Goal: Information Seeking & Learning: Learn about a topic

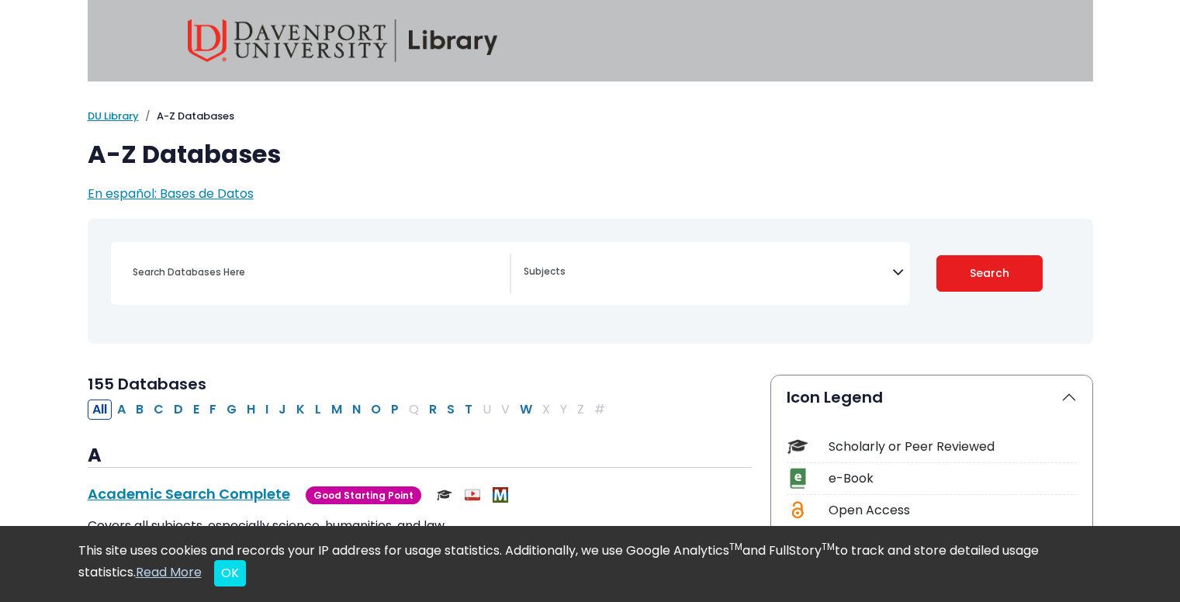
select select "Database Subject Filter"
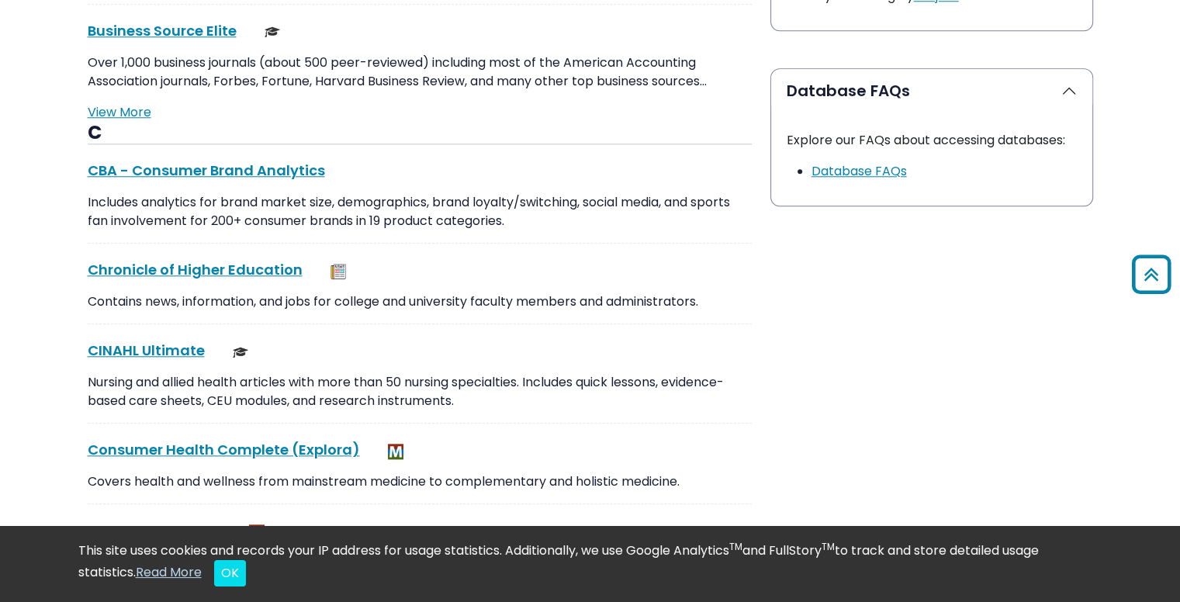
scroll to position [1544, 0]
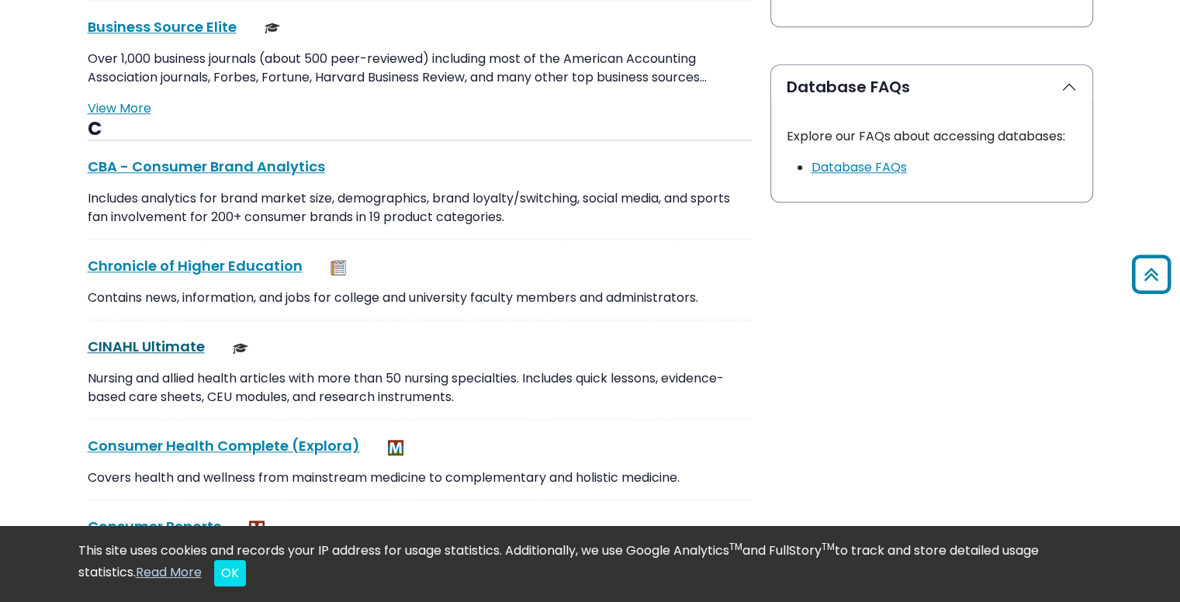
click at [155, 347] on link "CINAHL Ultimate This link opens in a new window" at bounding box center [146, 346] width 117 height 19
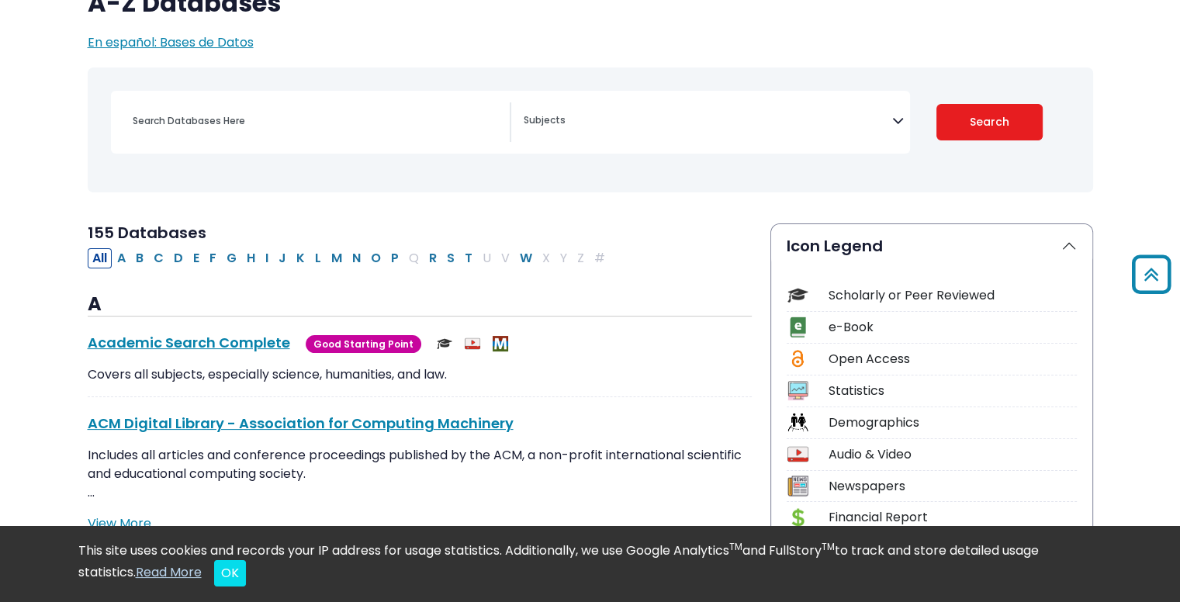
scroll to position [0, 0]
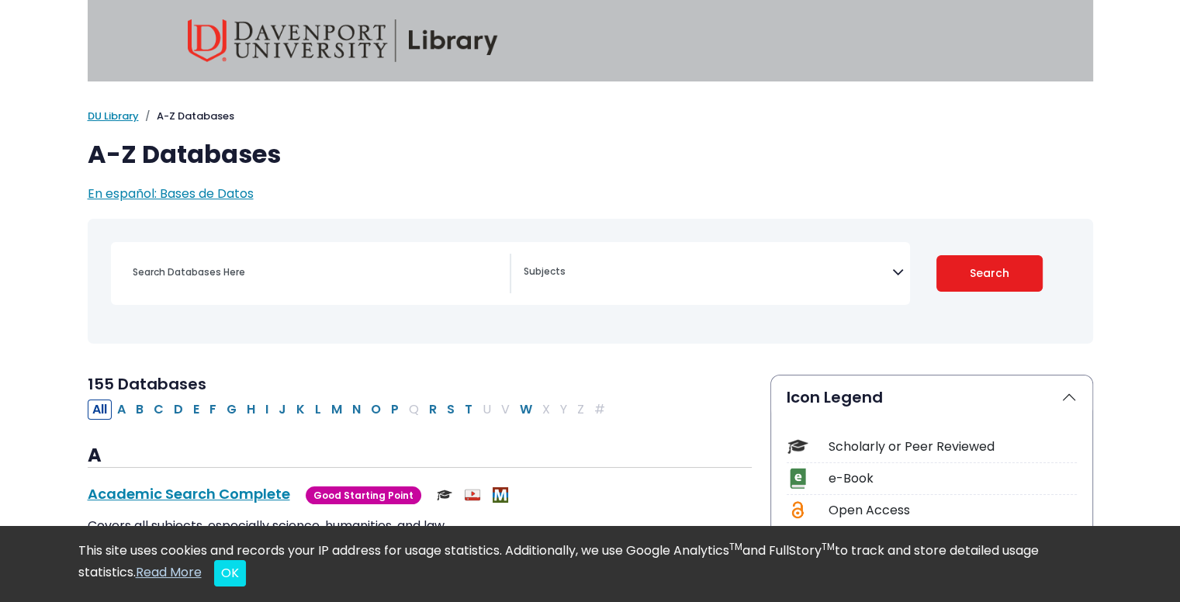
click at [406, 42] on img at bounding box center [343, 40] width 310 height 43
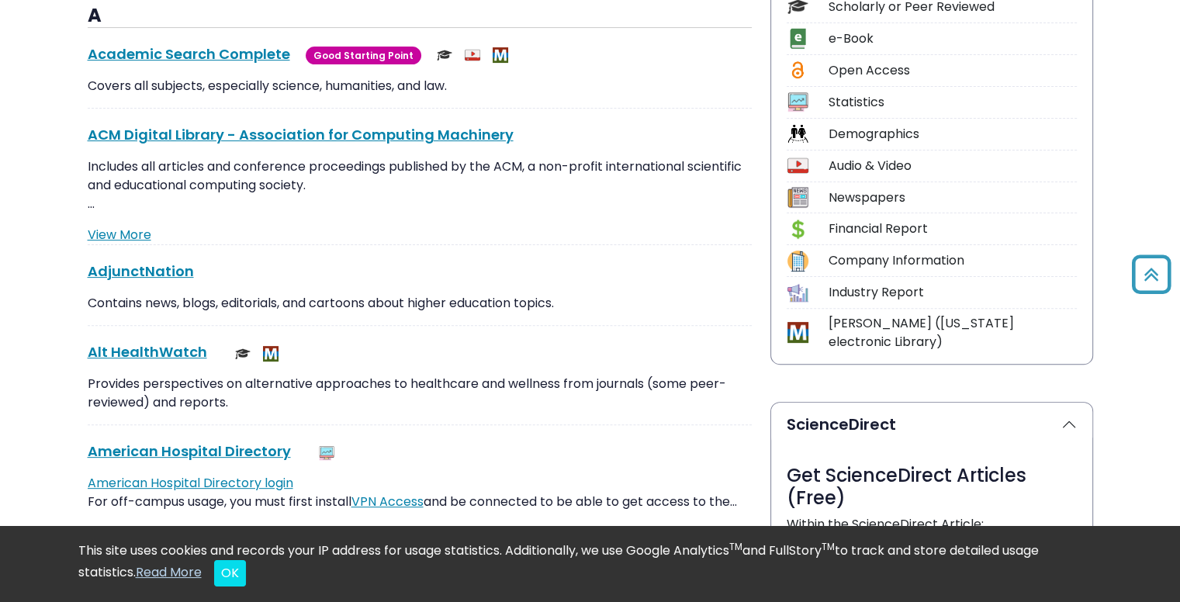
scroll to position [441, 0]
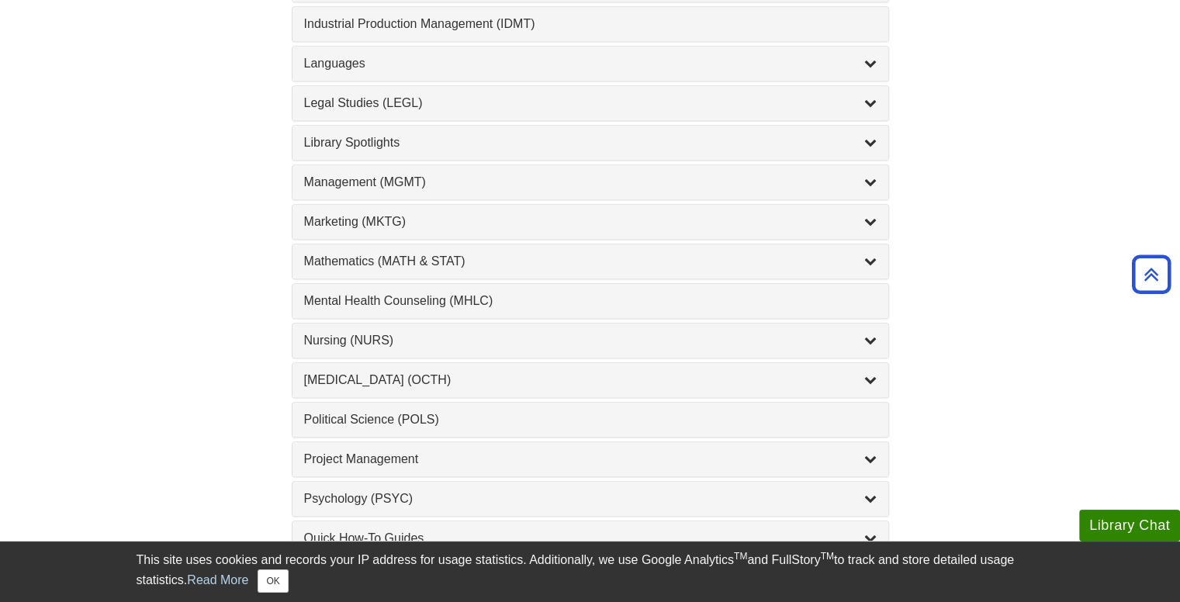
scroll to position [1242, 0]
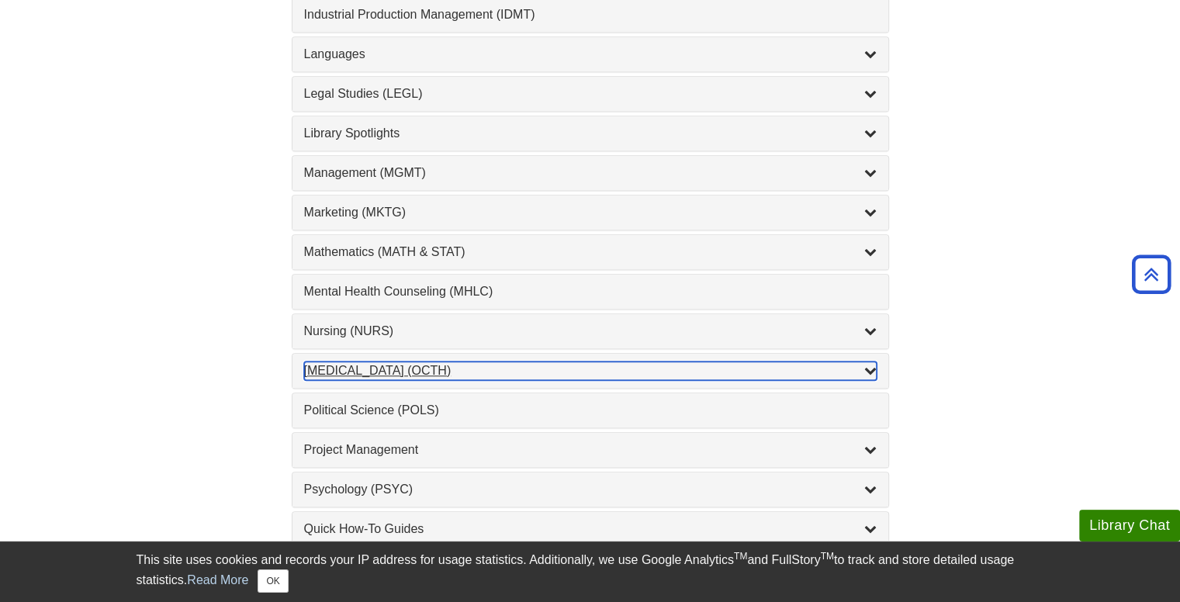
click at [442, 361] on div "[MEDICAL_DATA] (OCTH) , 2 guides" at bounding box center [590, 370] width 572 height 19
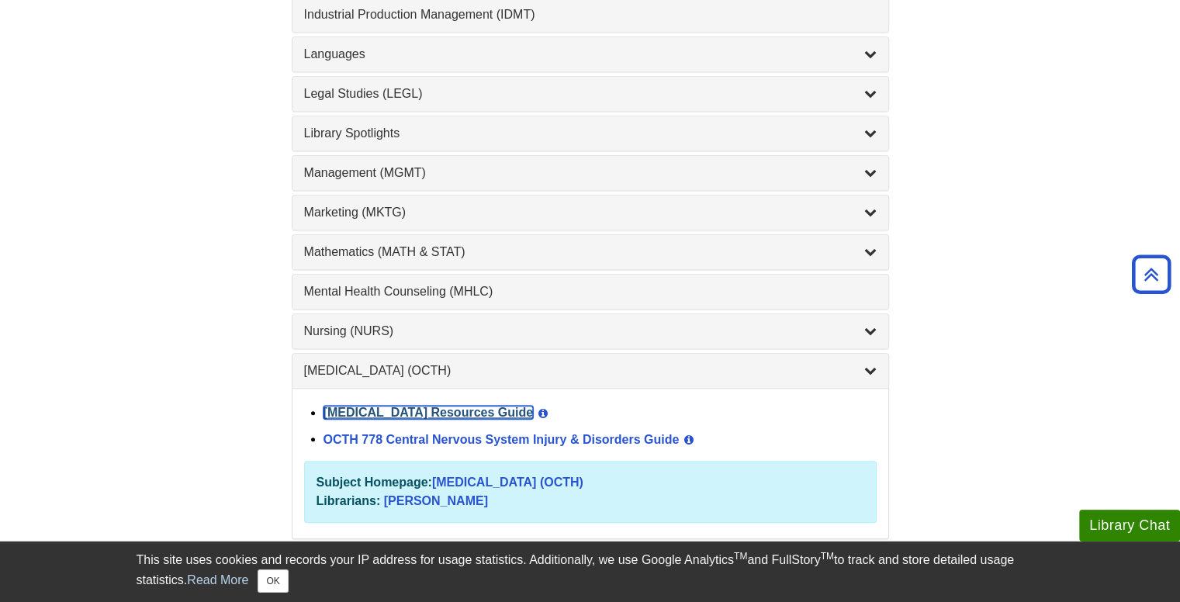
click at [534, 406] on link "[MEDICAL_DATA] Resources Guide" at bounding box center [428, 412] width 210 height 13
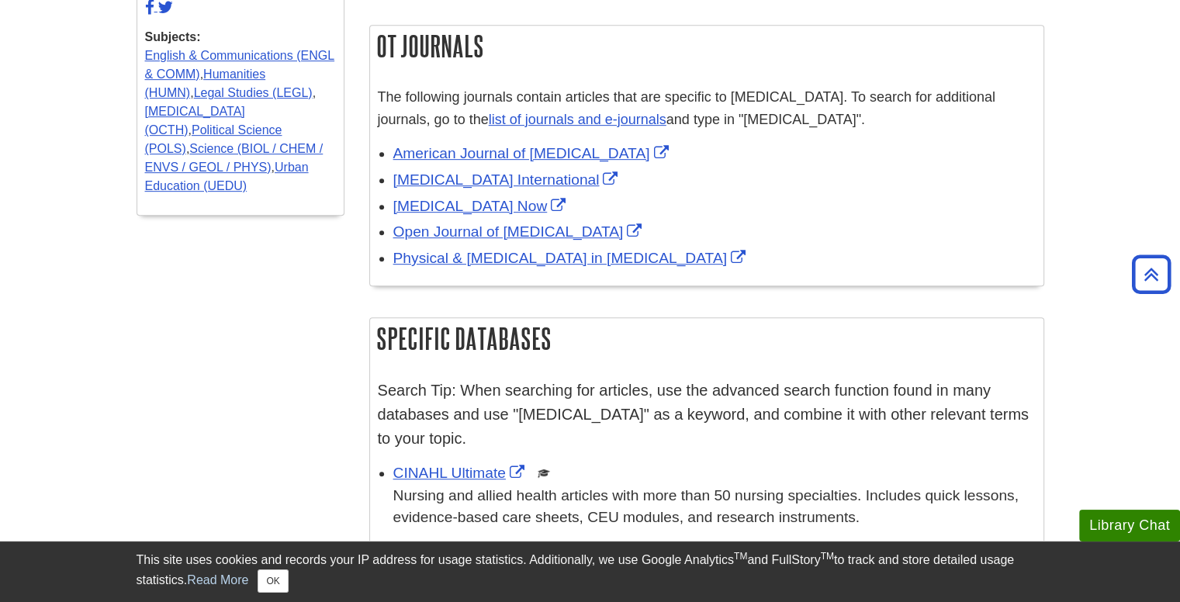
scroll to position [779, 0]
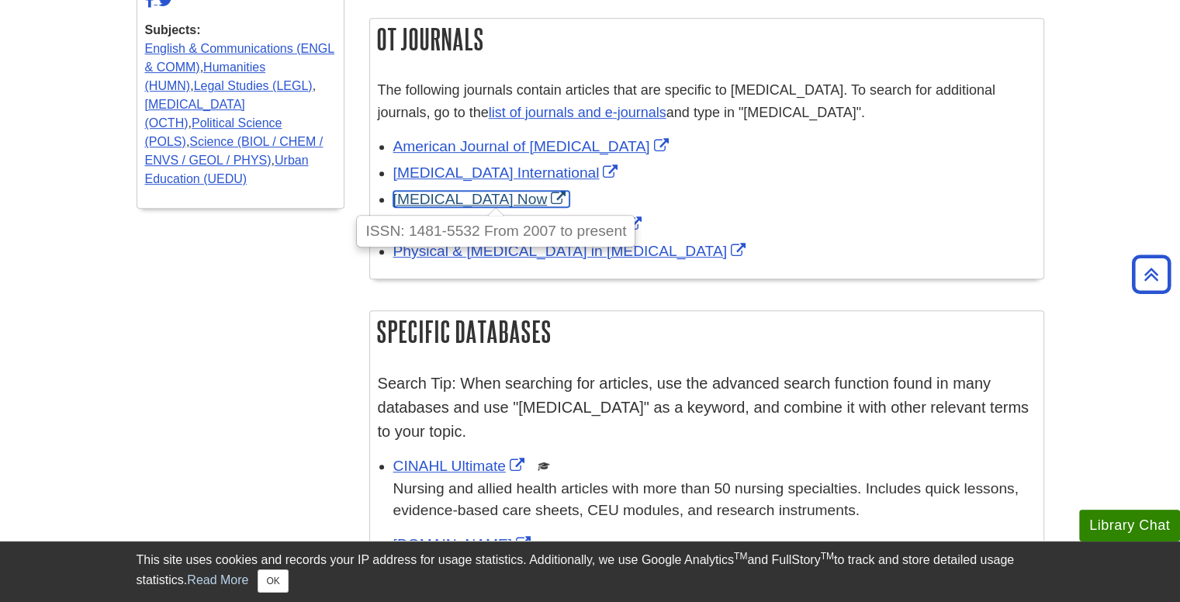
click at [535, 191] on link "[MEDICAL_DATA] Now" at bounding box center [481, 199] width 177 height 16
click at [512, 191] on link "[MEDICAL_DATA] Now" at bounding box center [481, 199] width 177 height 16
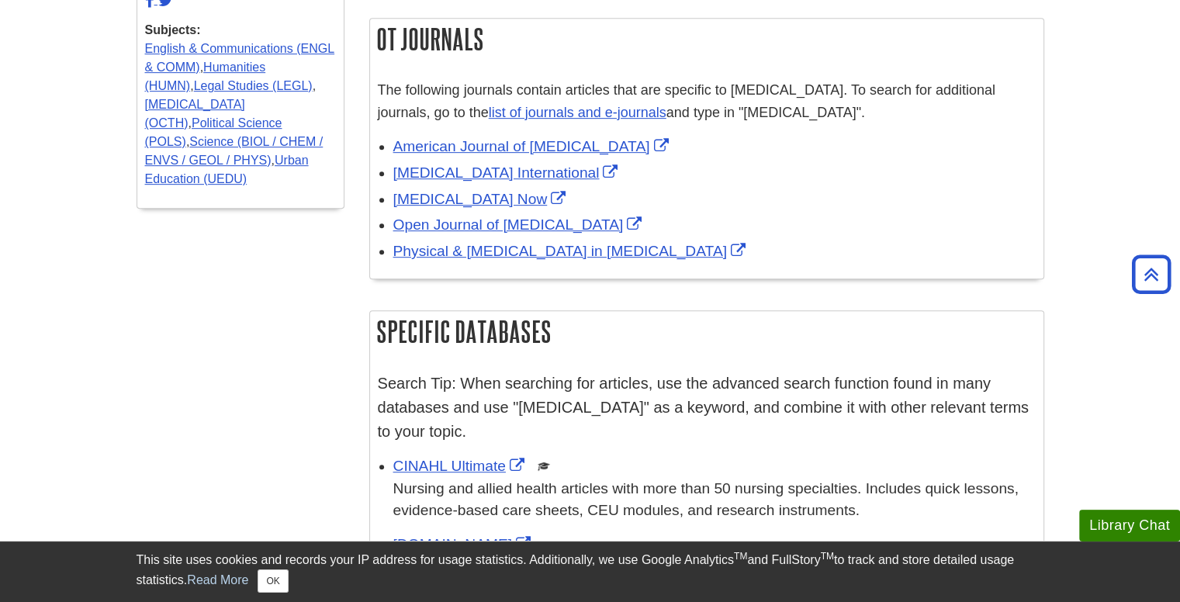
click at [862, 162] on div "[MEDICAL_DATA] International" at bounding box center [714, 173] width 642 height 22
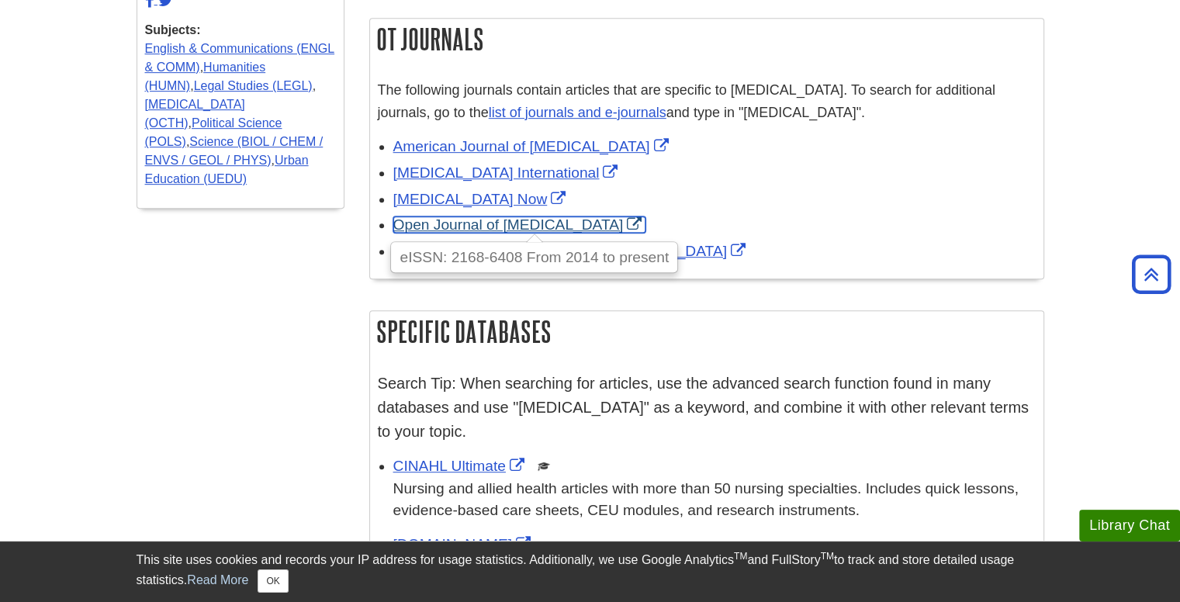
click at [582, 216] on link "Open Journal of [MEDICAL_DATA]" at bounding box center [519, 224] width 253 height 16
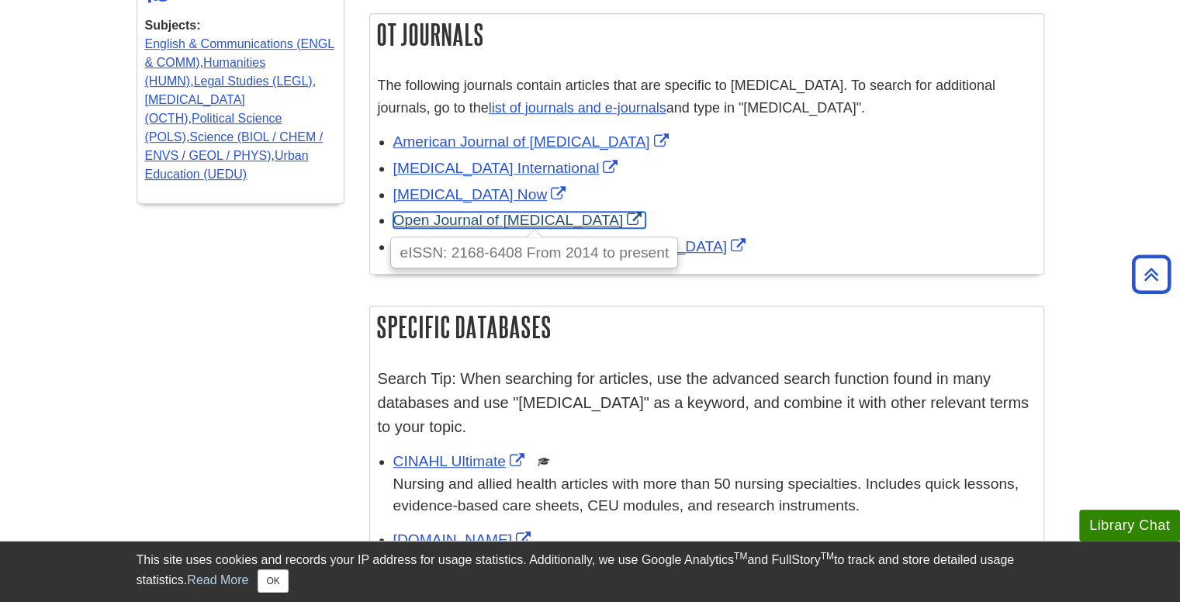
scroll to position [784, 0]
